Goal: Find specific page/section: Find specific page/section

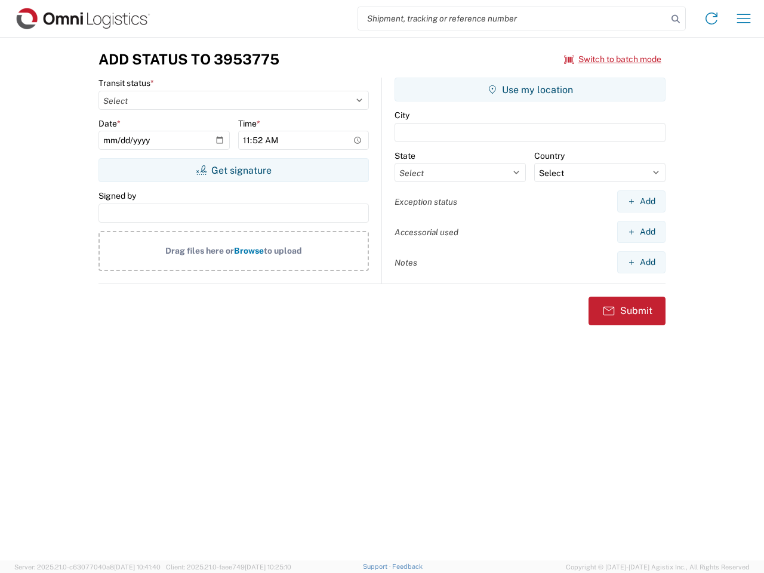
click at [513, 18] on input "search" at bounding box center [512, 18] width 309 height 23
click at [676, 19] on icon at bounding box center [675, 19] width 17 height 17
click at [711, 18] on icon at bounding box center [711, 18] width 19 height 19
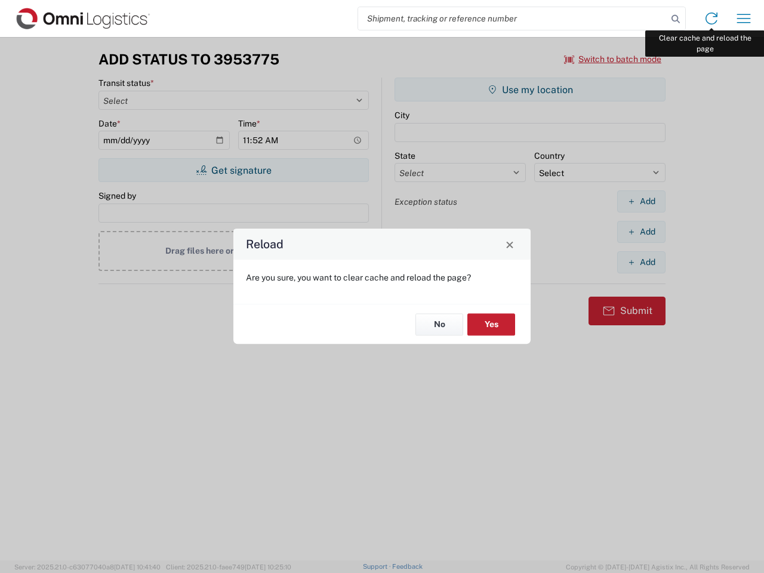
click at [744, 18] on div "Reload Are you sure, you want to clear cache and reload the page? No Yes" at bounding box center [382, 286] width 764 height 573
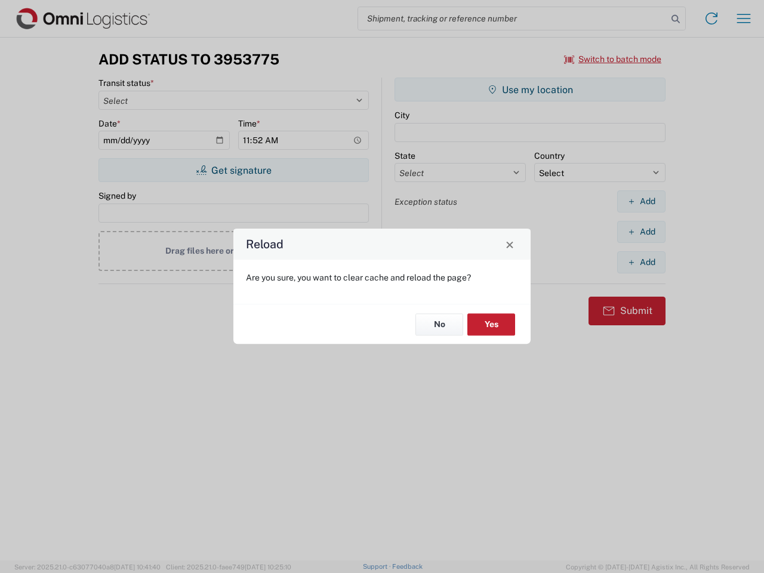
click at [613, 59] on div "Reload Are you sure, you want to clear cache and reload the page? No Yes" at bounding box center [382, 286] width 764 height 573
click at [233, 170] on div "Reload Are you sure, you want to clear cache and reload the page? No Yes" at bounding box center [382, 286] width 764 height 573
click at [530, 90] on div "Reload Are you sure, you want to clear cache and reload the page? No Yes" at bounding box center [382, 286] width 764 height 573
click at [641, 201] on div "Reload Are you sure, you want to clear cache and reload the page? No Yes" at bounding box center [382, 286] width 764 height 573
click at [641, 232] on div "Reload Are you sure, you want to clear cache and reload the page? No Yes" at bounding box center [382, 286] width 764 height 573
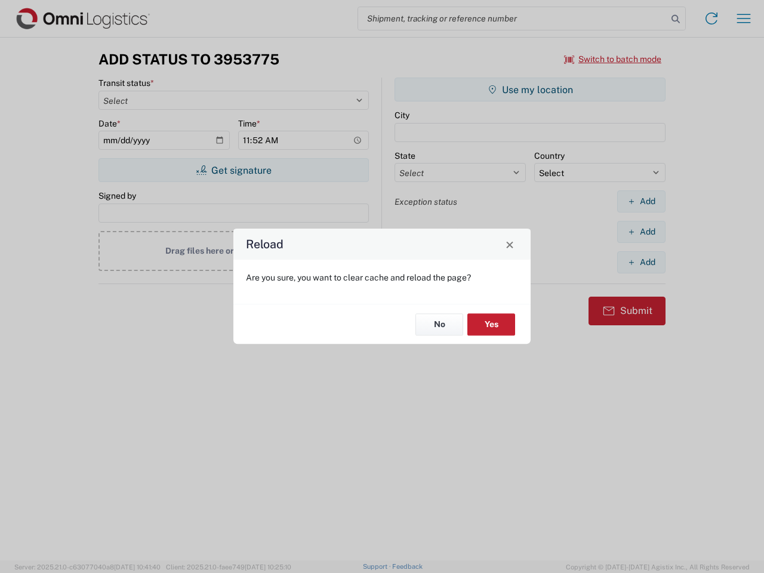
click at [641, 262] on div "Reload Are you sure, you want to clear cache and reload the page? No Yes" at bounding box center [382, 286] width 764 height 573
